Goal: Information Seeking & Learning: Learn about a topic

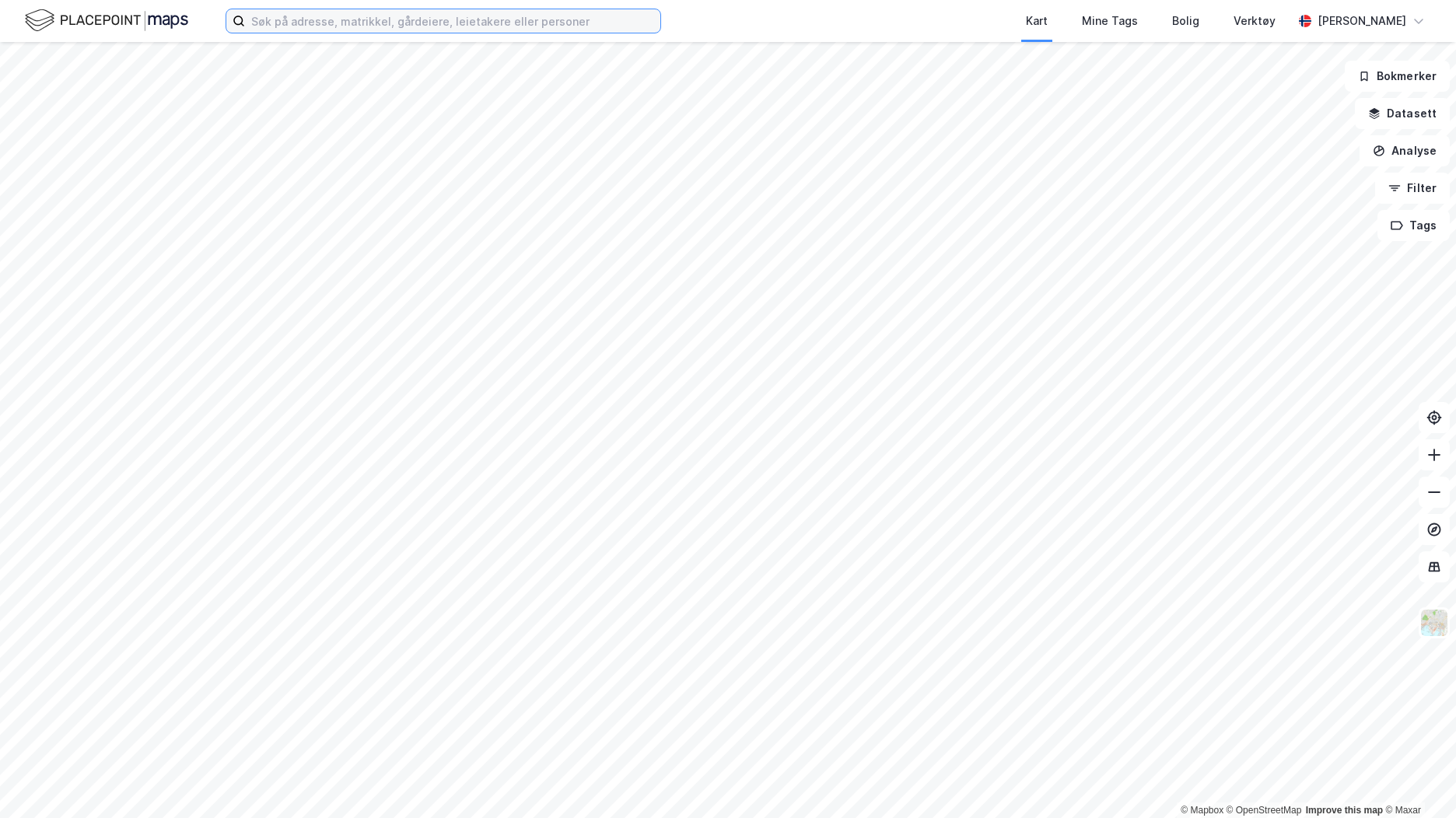
click at [353, 25] on input at bounding box center [453, 21] width 415 height 24
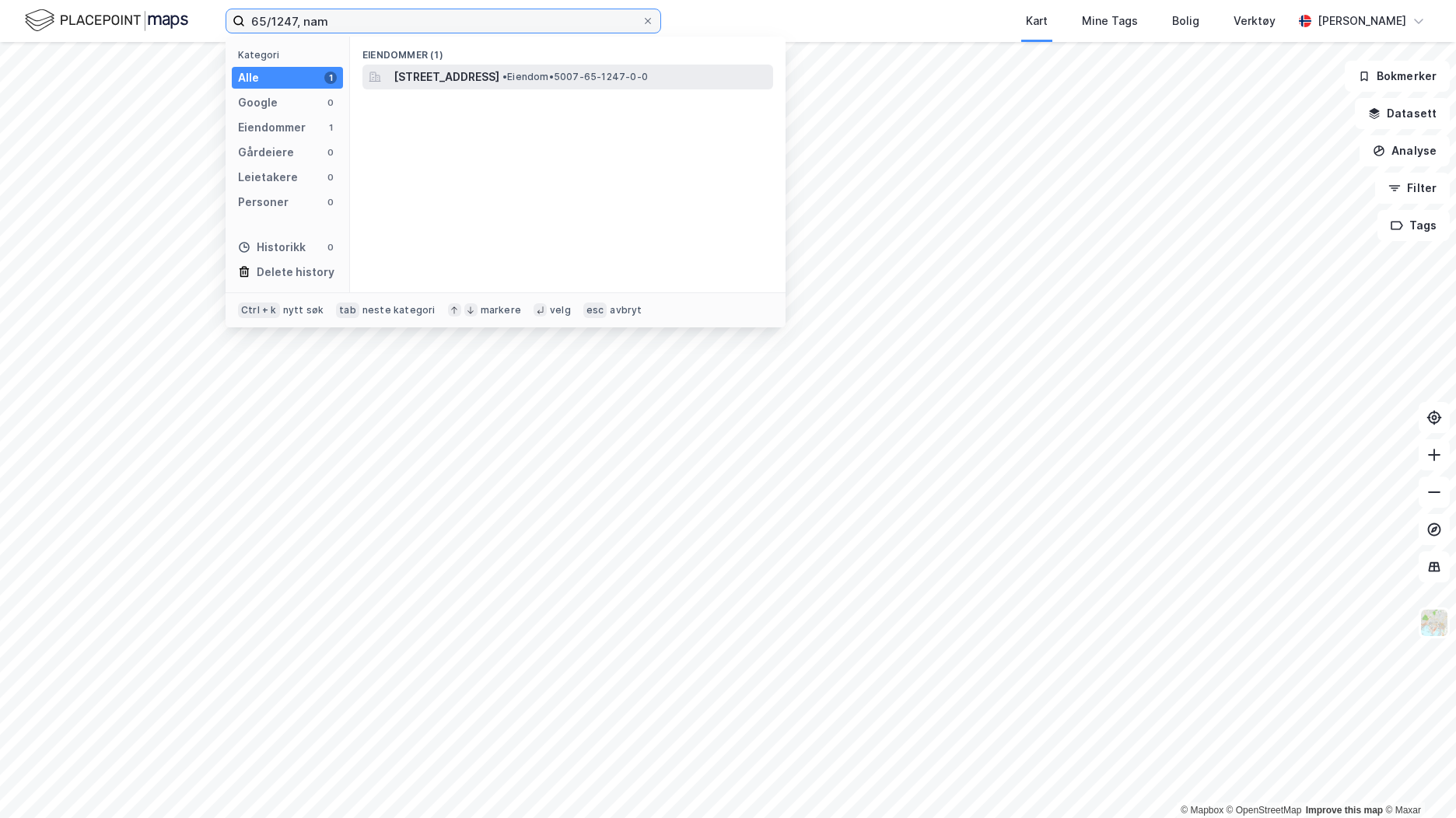
type input "65/1247, nam"
click at [499, 81] on span "[STREET_ADDRESS]" at bounding box center [446, 76] width 105 height 19
